Goal: Information Seeking & Learning: Compare options

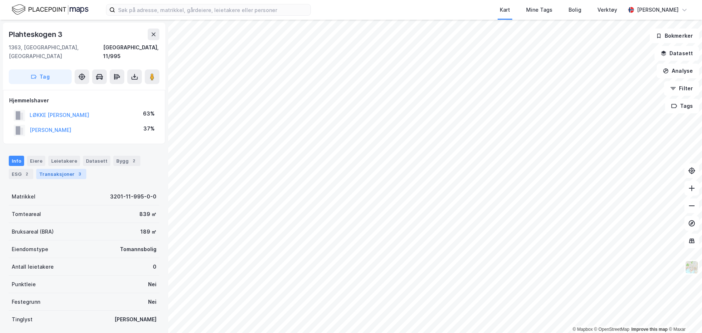
click at [45, 169] on div "Transaksjoner 3" at bounding box center [61, 174] width 50 height 10
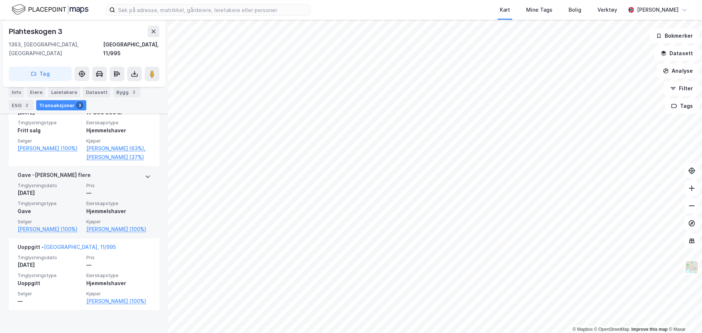
scroll to position [234, 0]
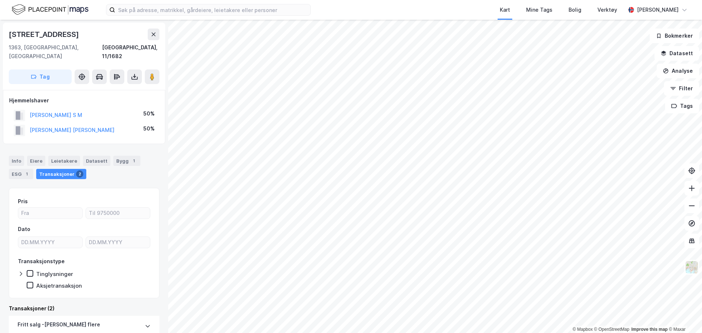
scroll to position [146, 0]
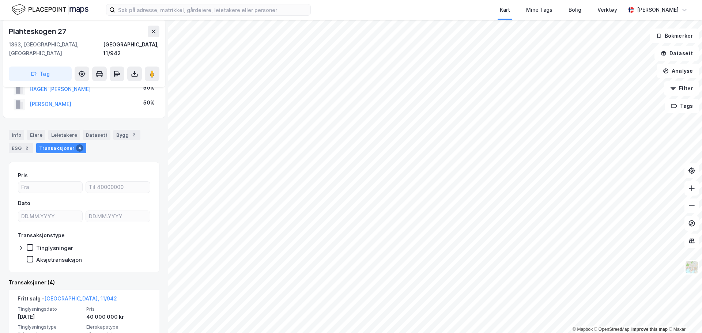
scroll to position [37, 0]
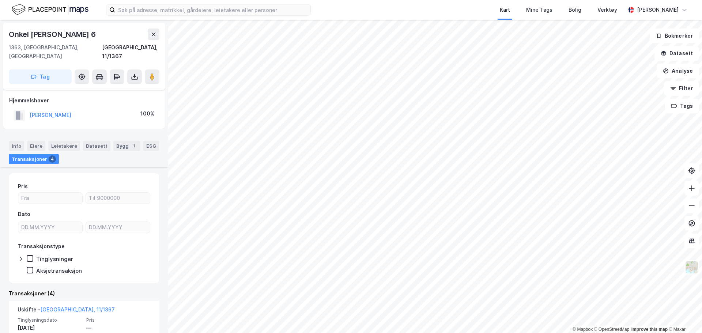
scroll to position [73, 0]
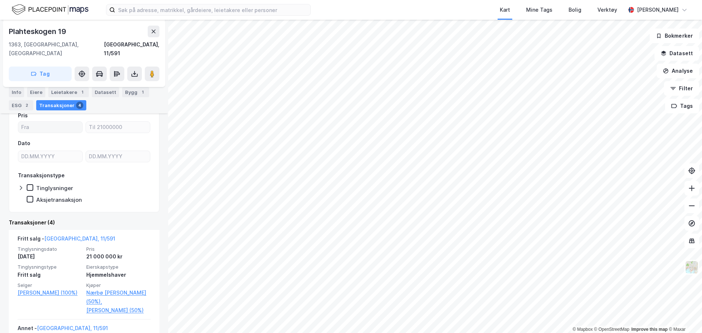
scroll to position [146, 0]
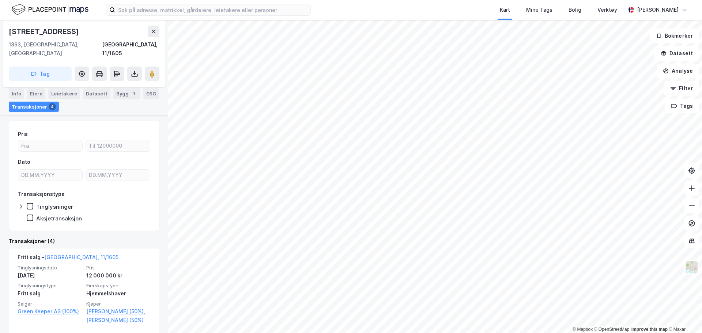
scroll to position [146, 0]
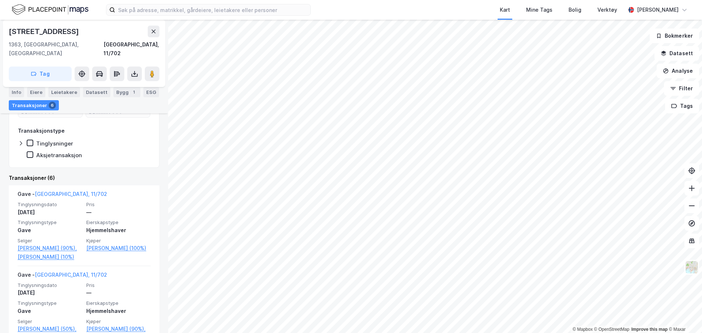
scroll to position [183, 0]
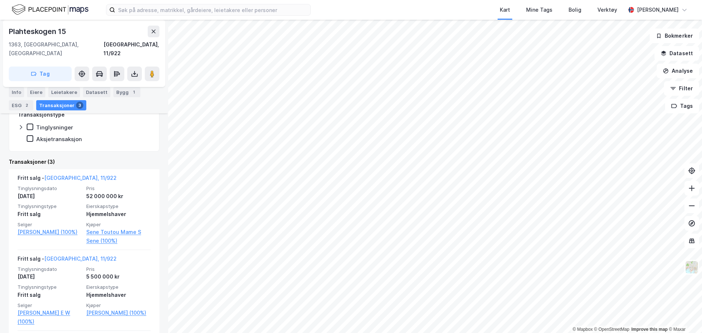
scroll to position [210, 0]
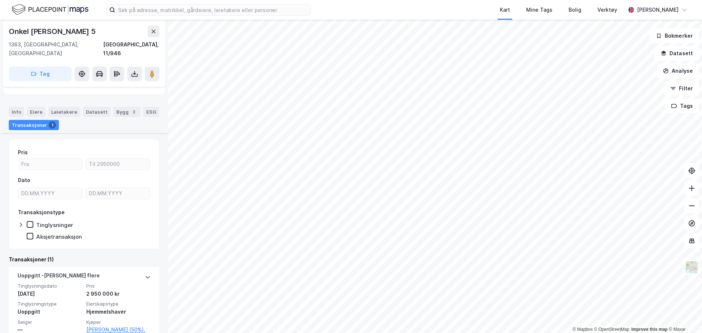
scroll to position [63, 0]
